Goal: Task Accomplishment & Management: Manage account settings

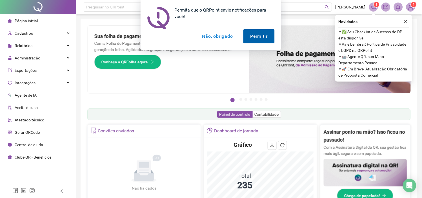
click at [261, 33] on button "Permitir" at bounding box center [258, 36] width 31 height 14
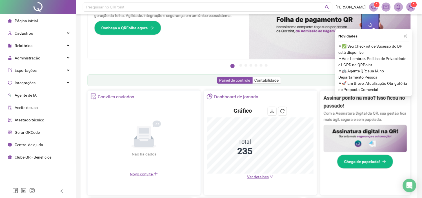
scroll to position [31, 0]
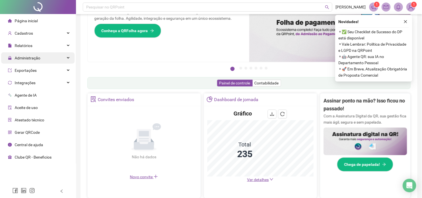
click at [38, 58] on span "Administração" at bounding box center [28, 58] width 26 height 5
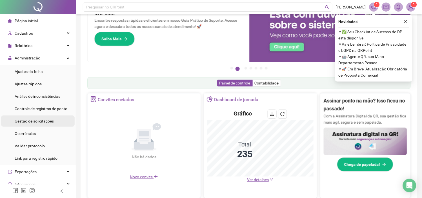
click at [34, 121] on span "Gestão de solicitações" at bounding box center [34, 121] width 39 height 5
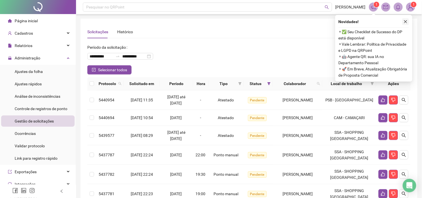
click at [409, 21] on button "button" at bounding box center [405, 21] width 7 height 7
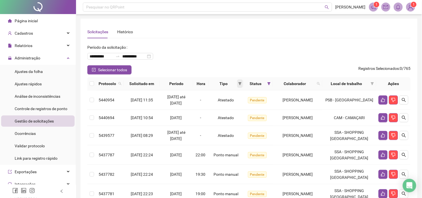
click at [238, 85] on icon "filter" at bounding box center [239, 83] width 3 height 3
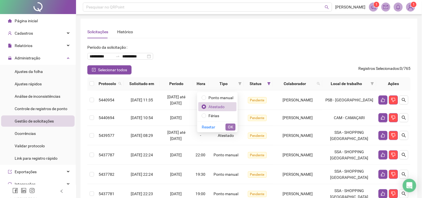
click at [231, 127] on span "OK" at bounding box center [230, 127] width 5 height 6
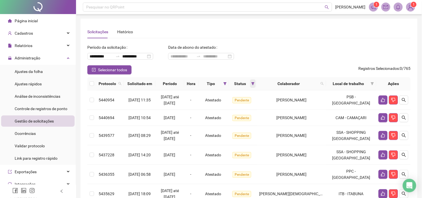
click at [255, 85] on icon "filter" at bounding box center [252, 83] width 3 height 3
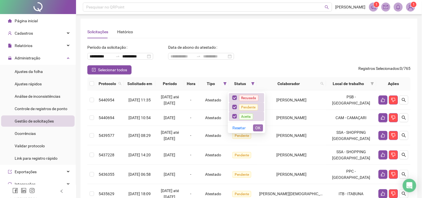
click at [258, 130] on span "OK" at bounding box center [257, 128] width 5 height 6
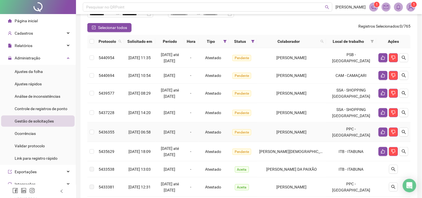
scroll to position [31, 0]
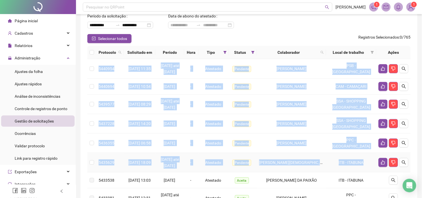
drag, startPoint x: 99, startPoint y: 75, endPoint x: 380, endPoint y: 176, distance: 298.9
click at [372, 173] on tbody "5440954 [DATE] 11:35 21/09/2025 até [DATE] - Atestado [GEOGRAPHIC_DATA] - [GEOG…" at bounding box center [248, 169] width 323 height 220
copy tbody "5440954 [DATE] 11:35 21/09/2025 até [DATE] - Atestado [GEOGRAPHIC_DATA] - [GEOG…"
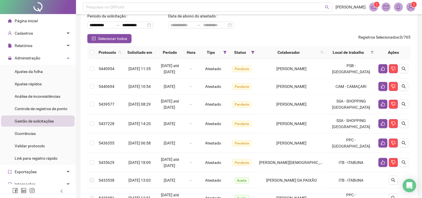
click at [272, 41] on div "Selecionar todos Registros Selecionados : 0 / 765" at bounding box center [248, 38] width 323 height 9
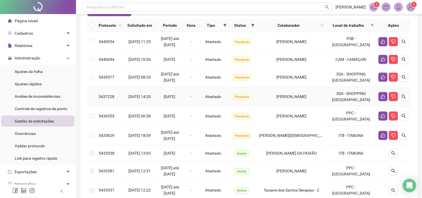
scroll to position [94, 0]
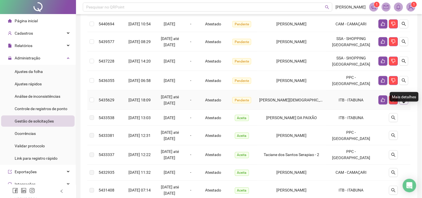
click at [405, 102] on icon "search" at bounding box center [404, 100] width 5 height 5
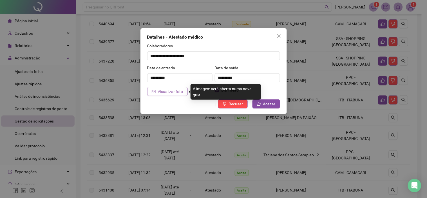
click at [171, 88] on span "Visualizar foto" at bounding box center [170, 91] width 25 height 6
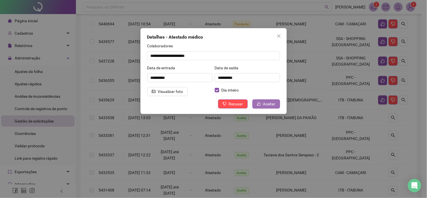
click at [263, 103] on button "Aceitar" at bounding box center [267, 103] width 28 height 9
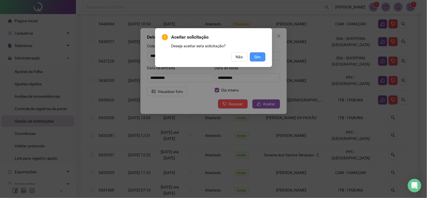
click at [255, 57] on span "Sim" at bounding box center [258, 57] width 6 height 6
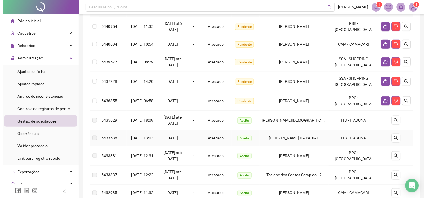
scroll to position [63, 0]
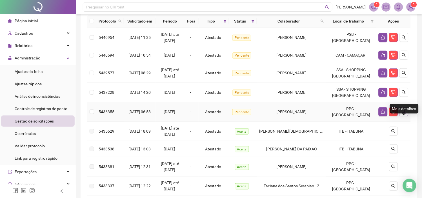
click at [403, 114] on icon "search" at bounding box center [404, 112] width 5 height 5
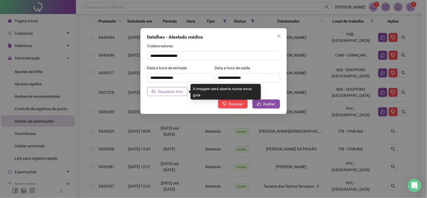
click at [170, 92] on span "Visualizar foto" at bounding box center [170, 91] width 25 height 6
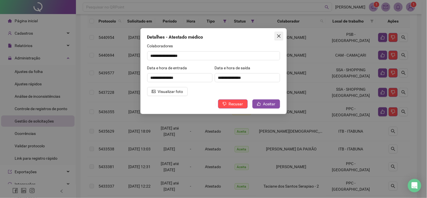
click at [282, 35] on span "Close" at bounding box center [279, 36] width 9 height 5
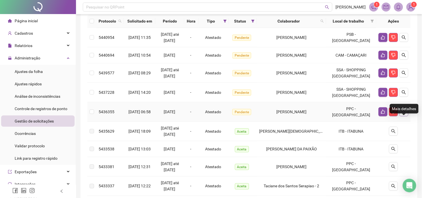
click at [402, 114] on icon "search" at bounding box center [404, 112] width 5 height 5
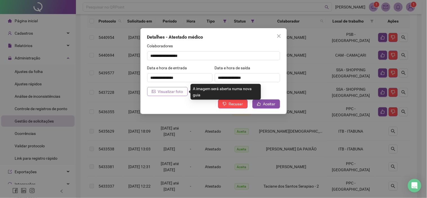
click at [174, 92] on span "Visualizar foto" at bounding box center [170, 91] width 25 height 6
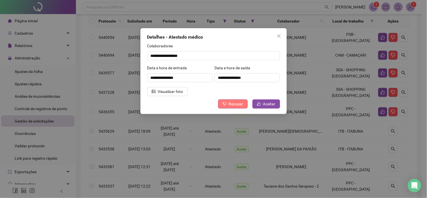
click at [241, 105] on span "Recusar" at bounding box center [236, 104] width 14 height 6
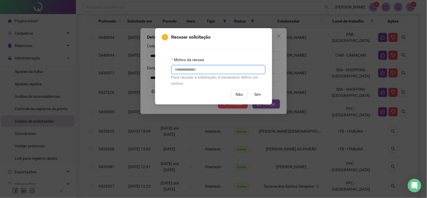
click at [208, 68] on input "text" at bounding box center [219, 69] width 94 height 9
type input "**********"
click at [254, 94] on button "Sim" at bounding box center [257, 94] width 15 height 9
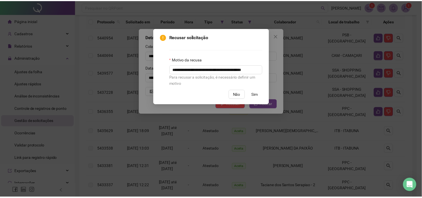
scroll to position [0, 0]
